Goal: Register for event/course

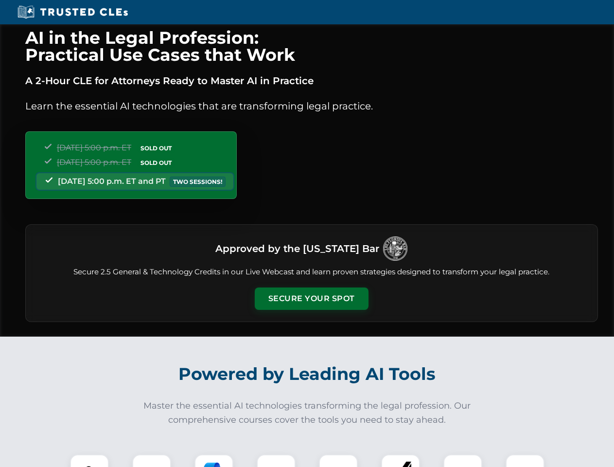
click at [311, 299] on button "Secure Your Spot" at bounding box center [312, 298] width 114 height 22
click at [90, 461] on img at bounding box center [89, 474] width 28 height 28
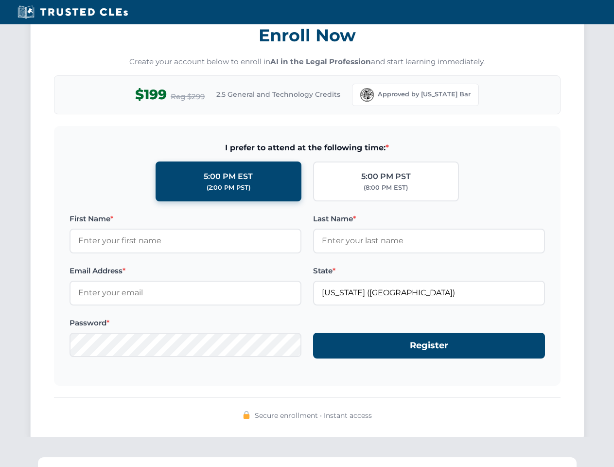
scroll to position [955, 0]
